Goal: Book appointment/travel/reservation

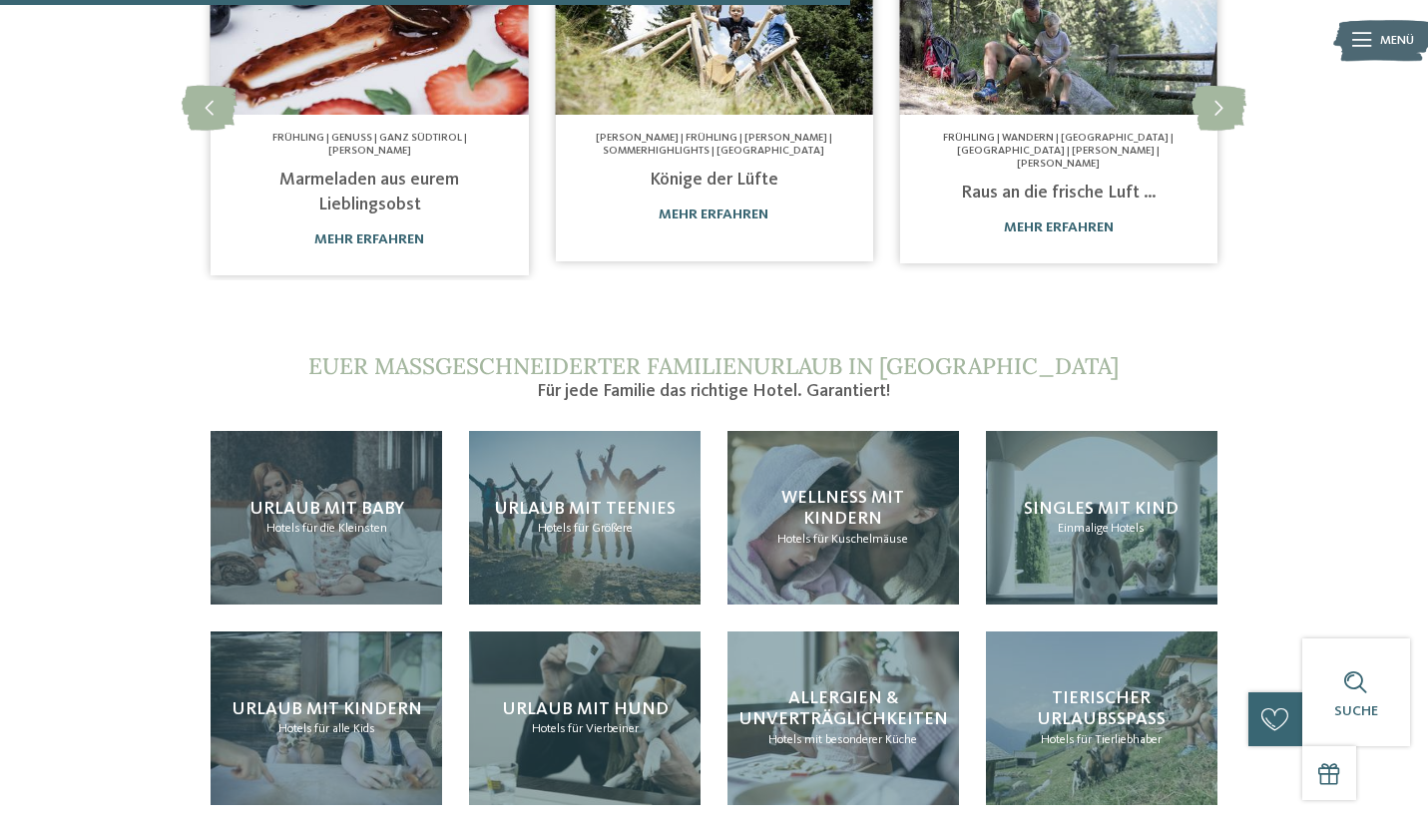
scroll to position [1398, 0]
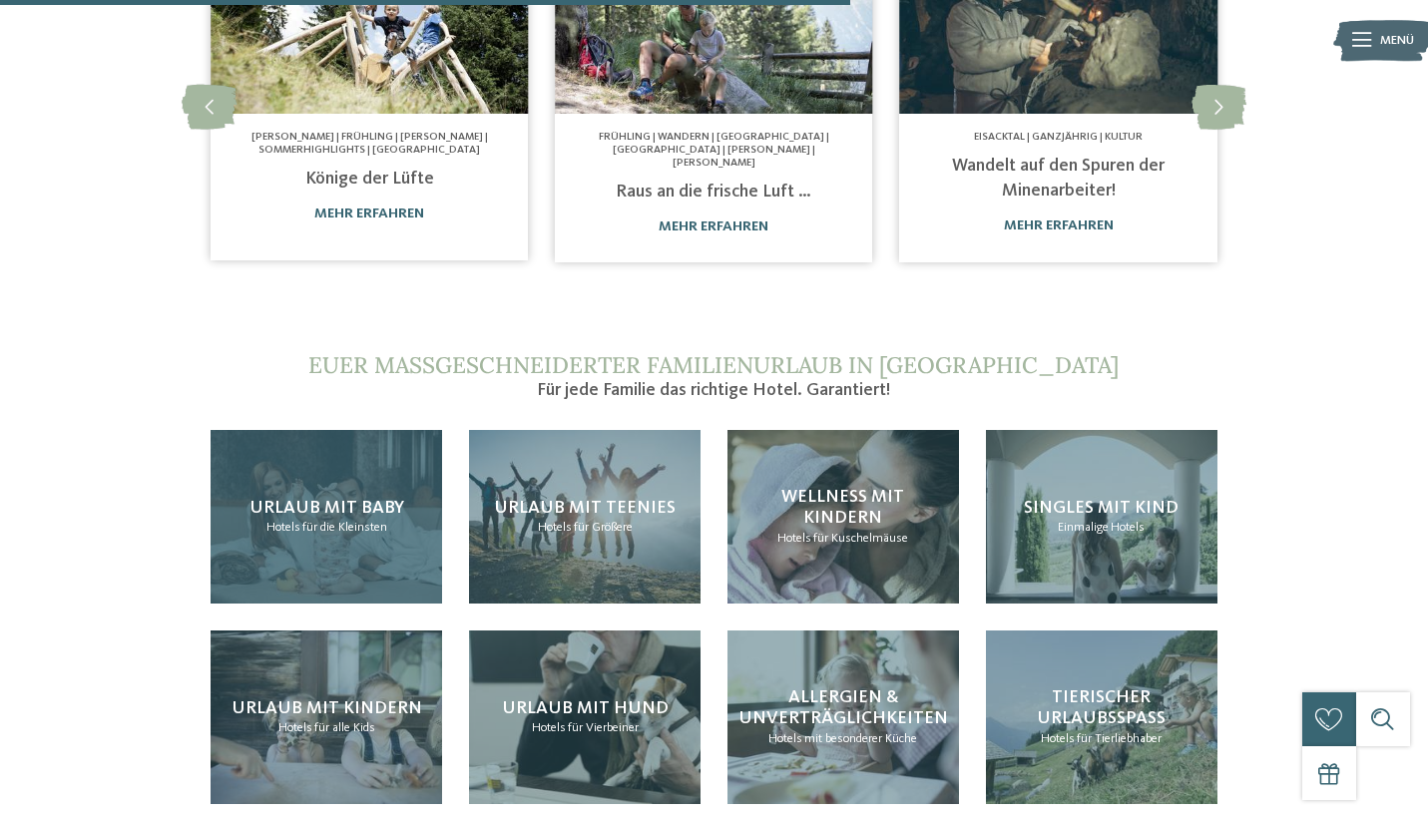
click at [379, 491] on div "Urlaub mit Baby Hotels für die Kleinsten" at bounding box center [326, 517] width 231 height 174
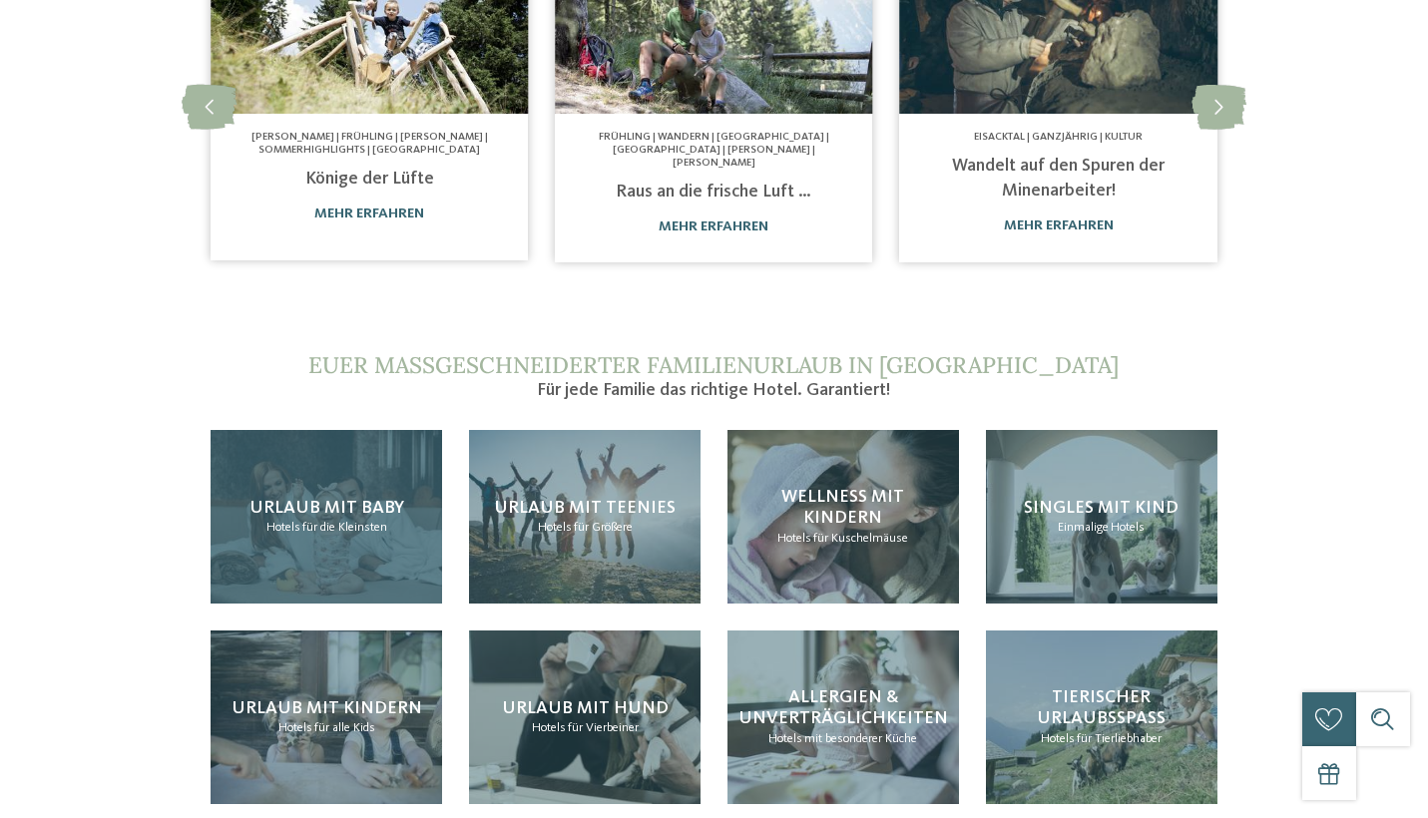
scroll to position [0, 0]
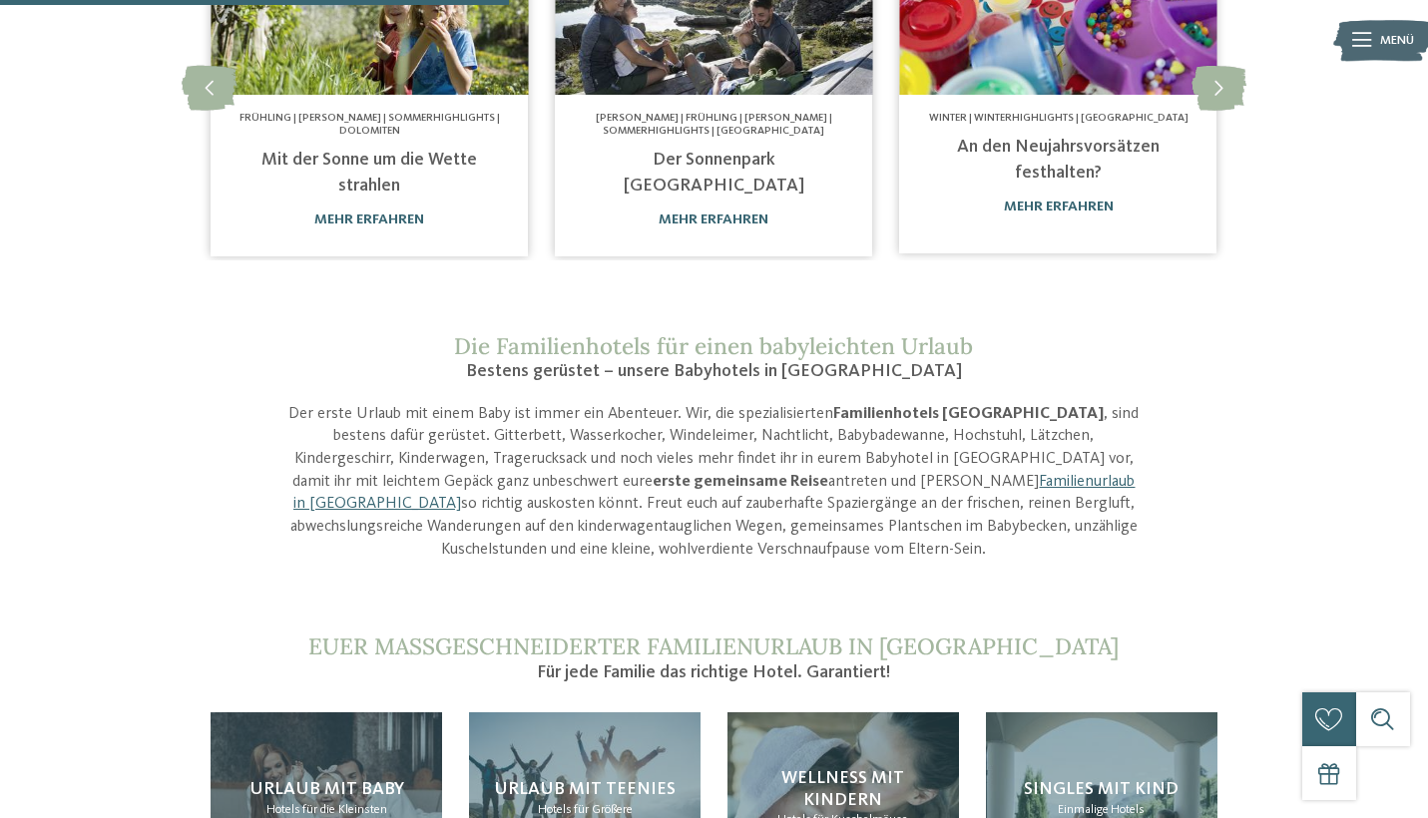
scroll to position [1637, 0]
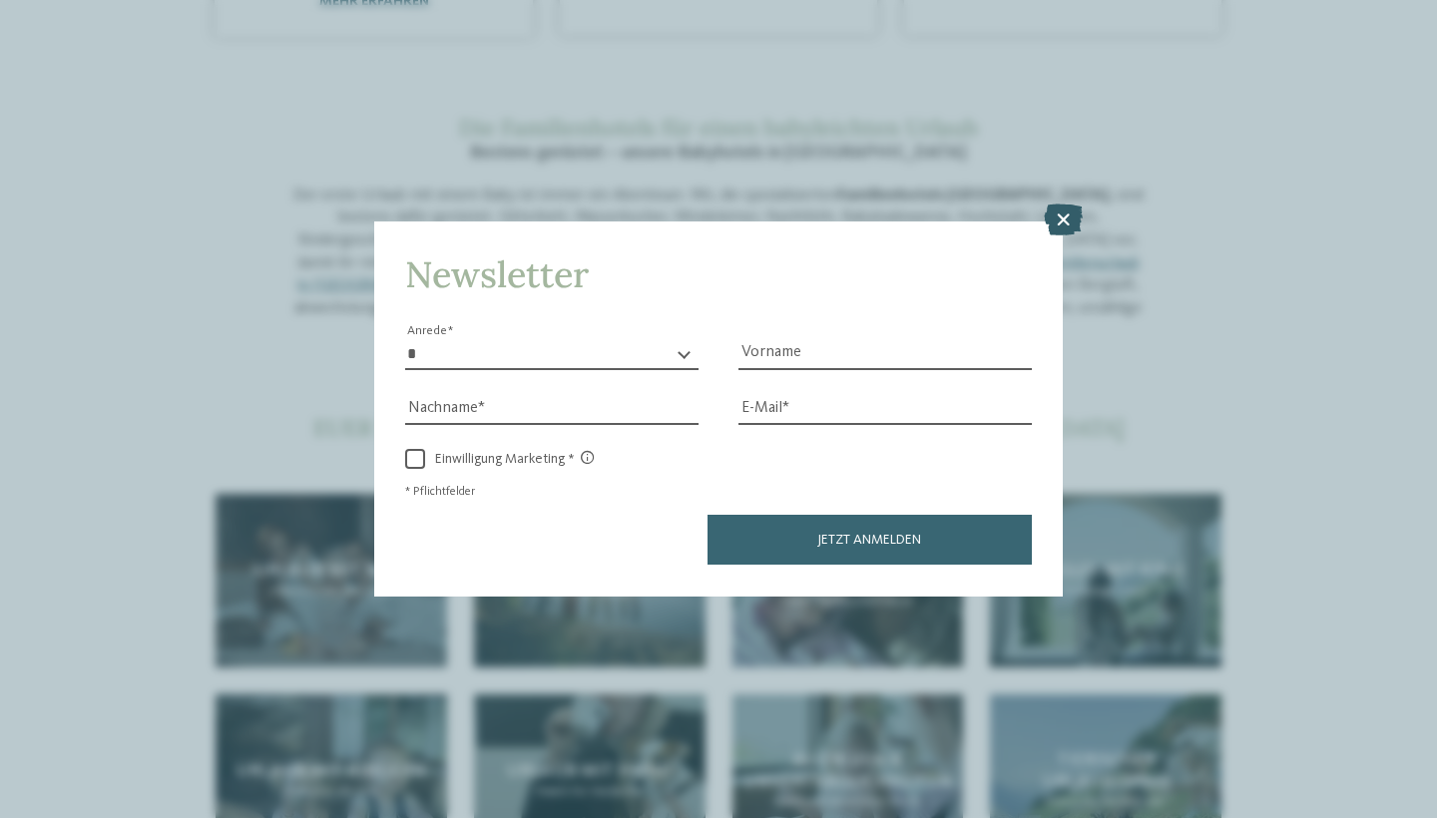
click at [1065, 205] on icon at bounding box center [1063, 221] width 39 height 32
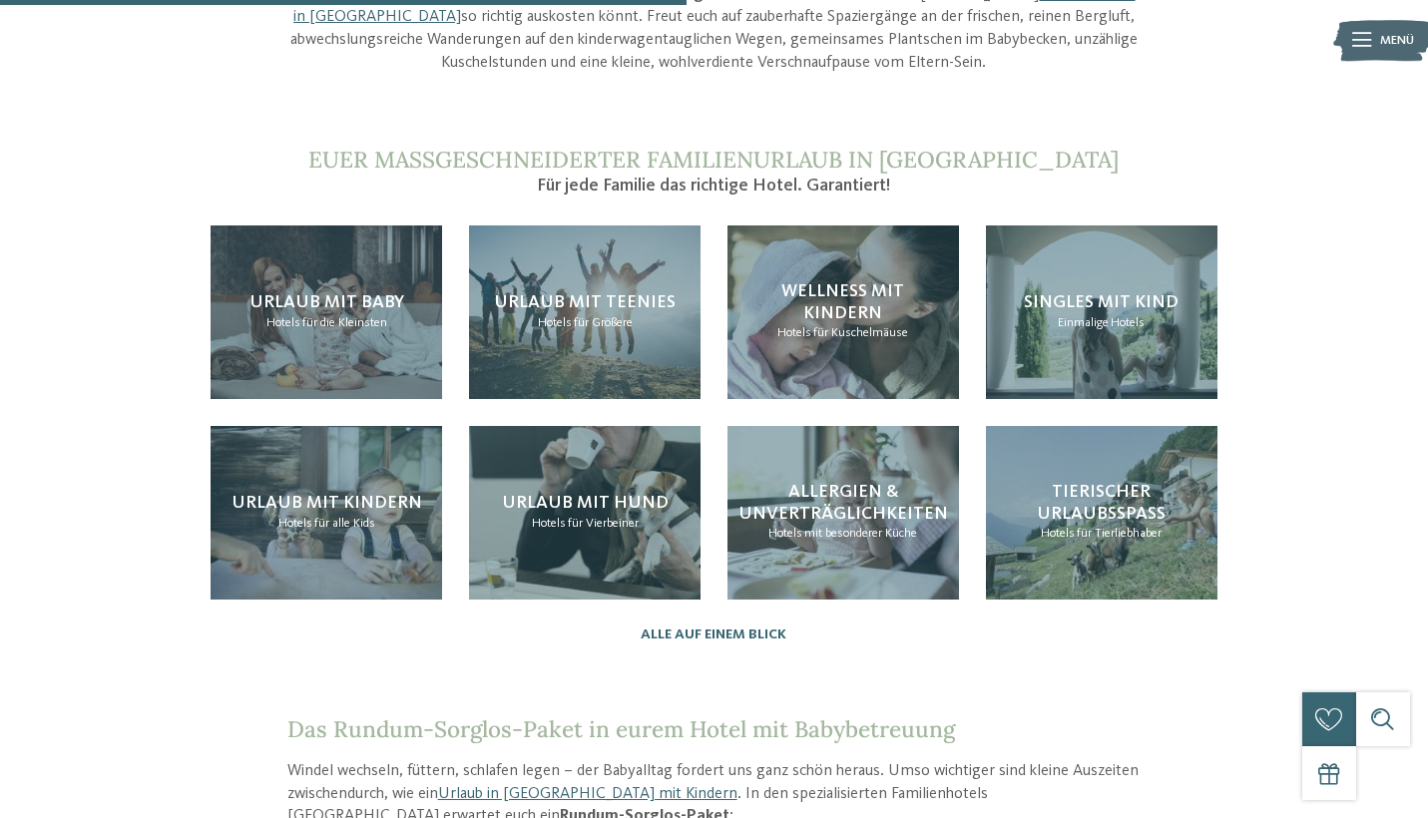
scroll to position [1917, 0]
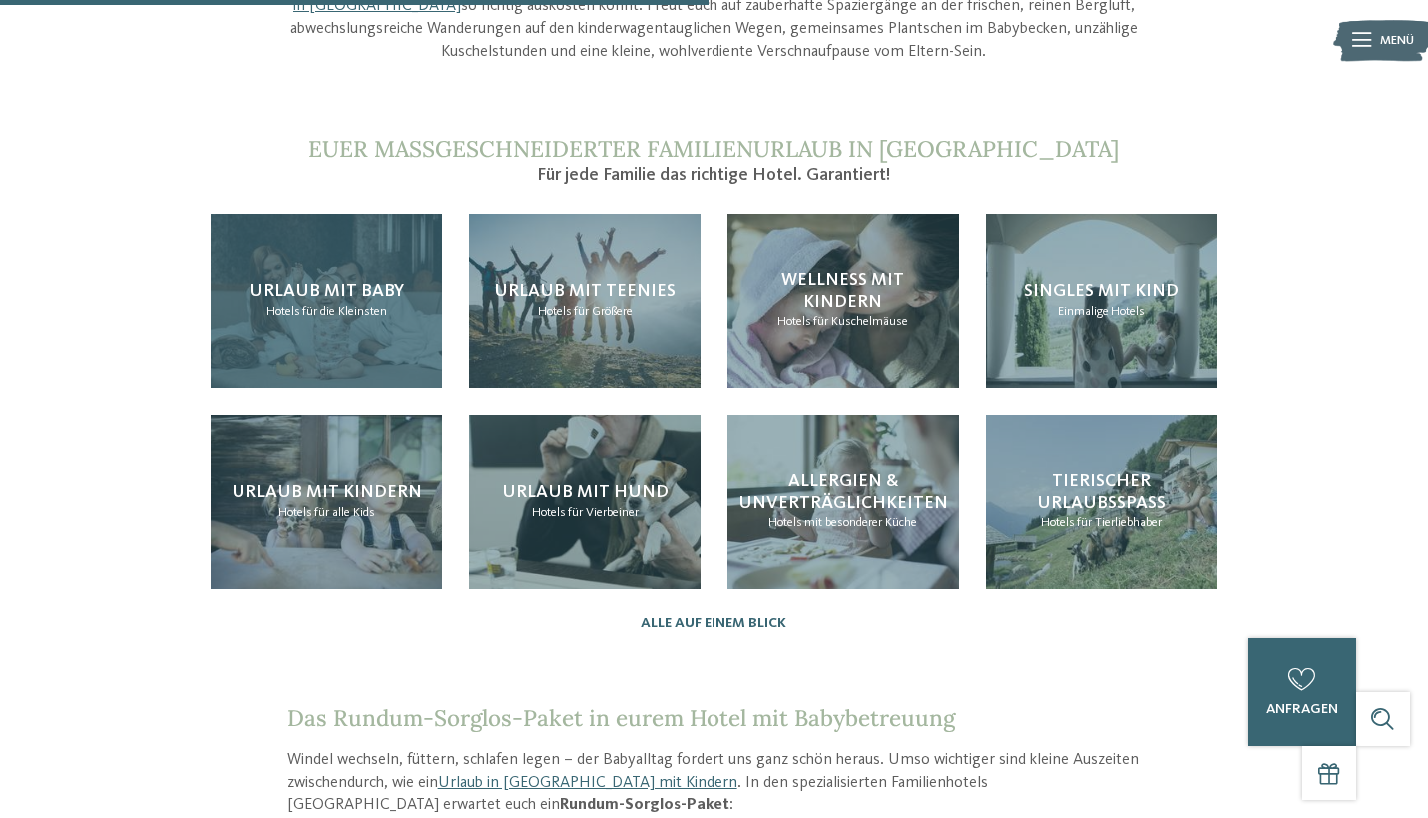
click at [273, 305] on span "Hotels" at bounding box center [283, 311] width 34 height 13
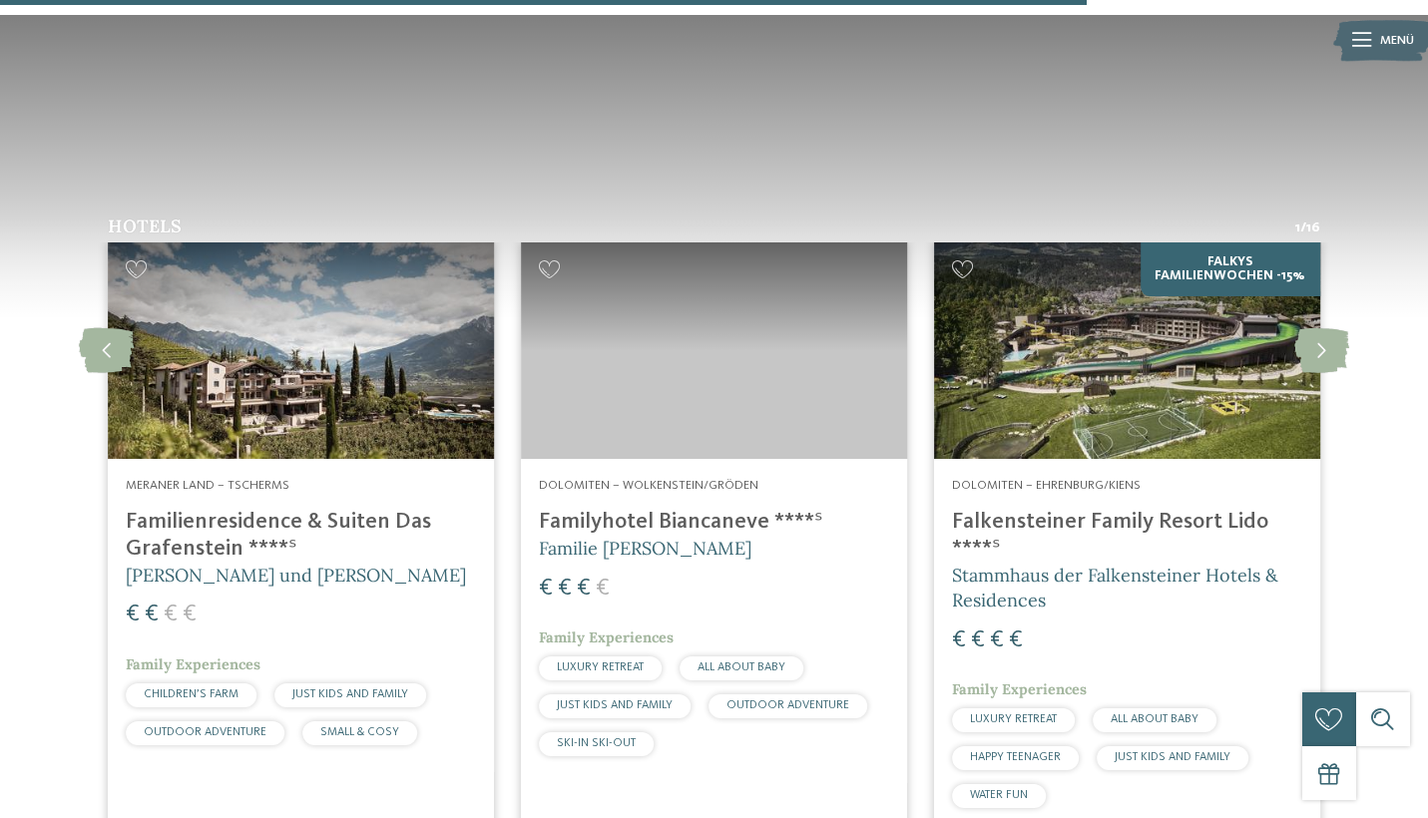
scroll to position [2943, 0]
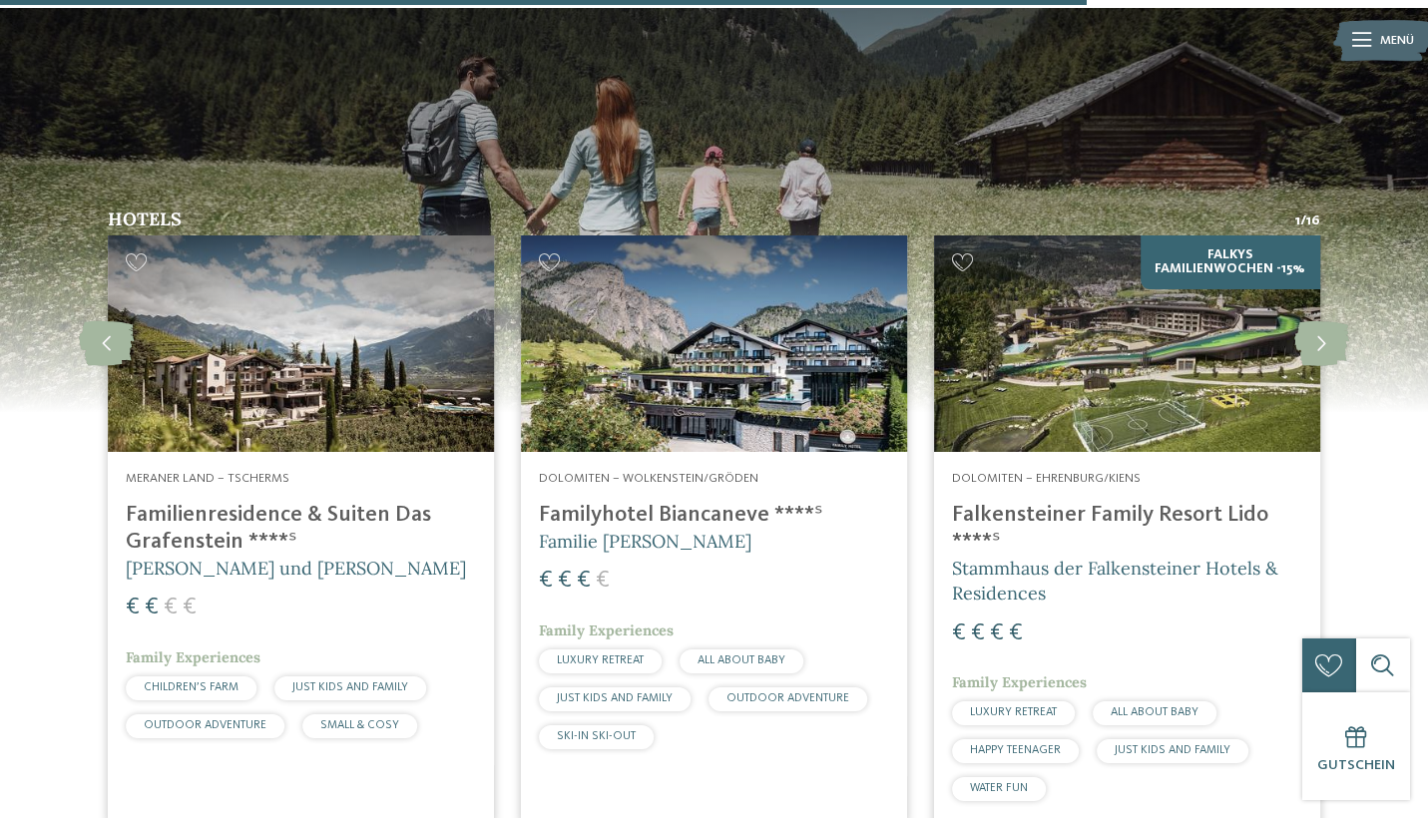
click at [284, 240] on img at bounding box center [301, 344] width 386 height 218
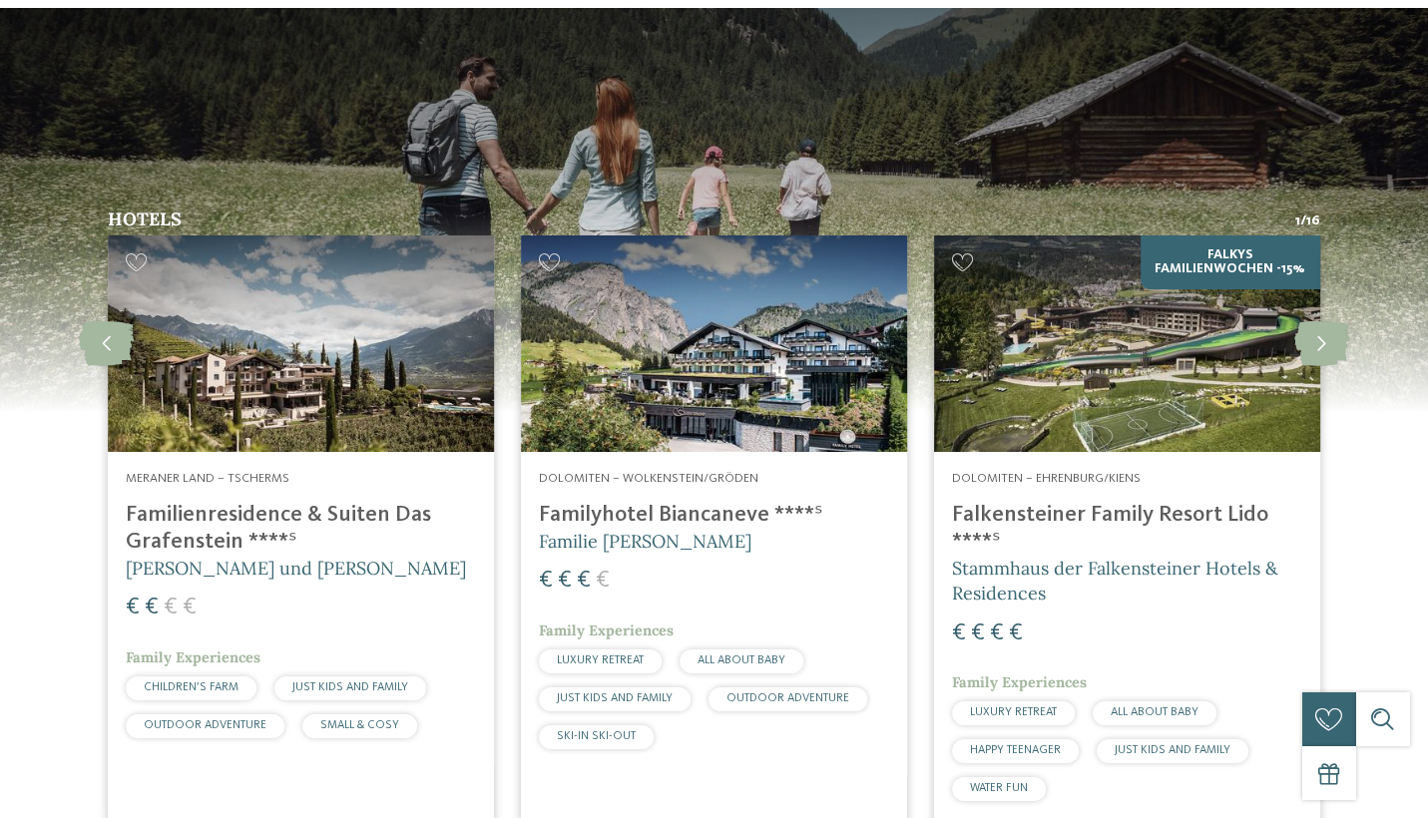
scroll to position [0, 0]
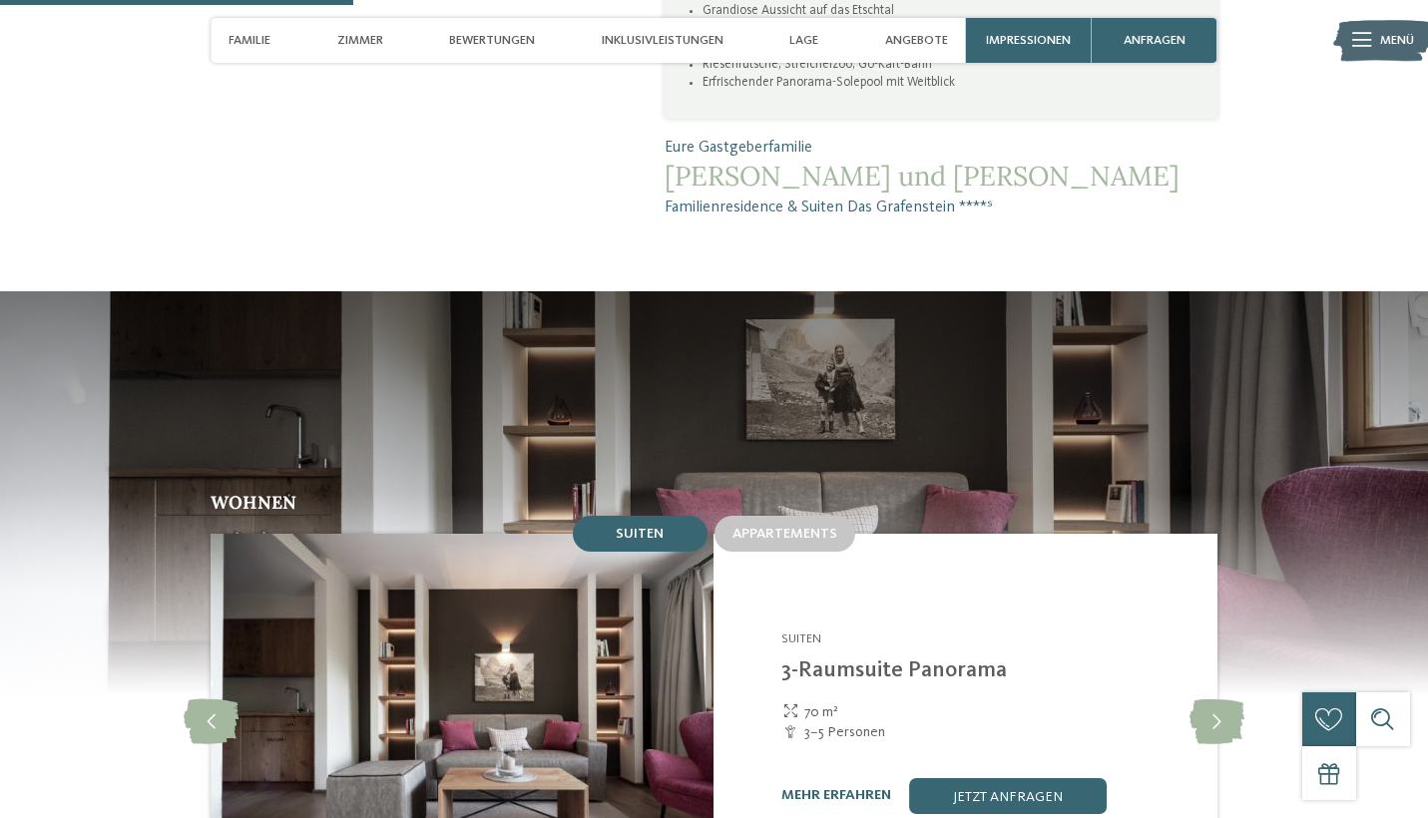
scroll to position [1431, 0]
